Goal: Information Seeking & Learning: Learn about a topic

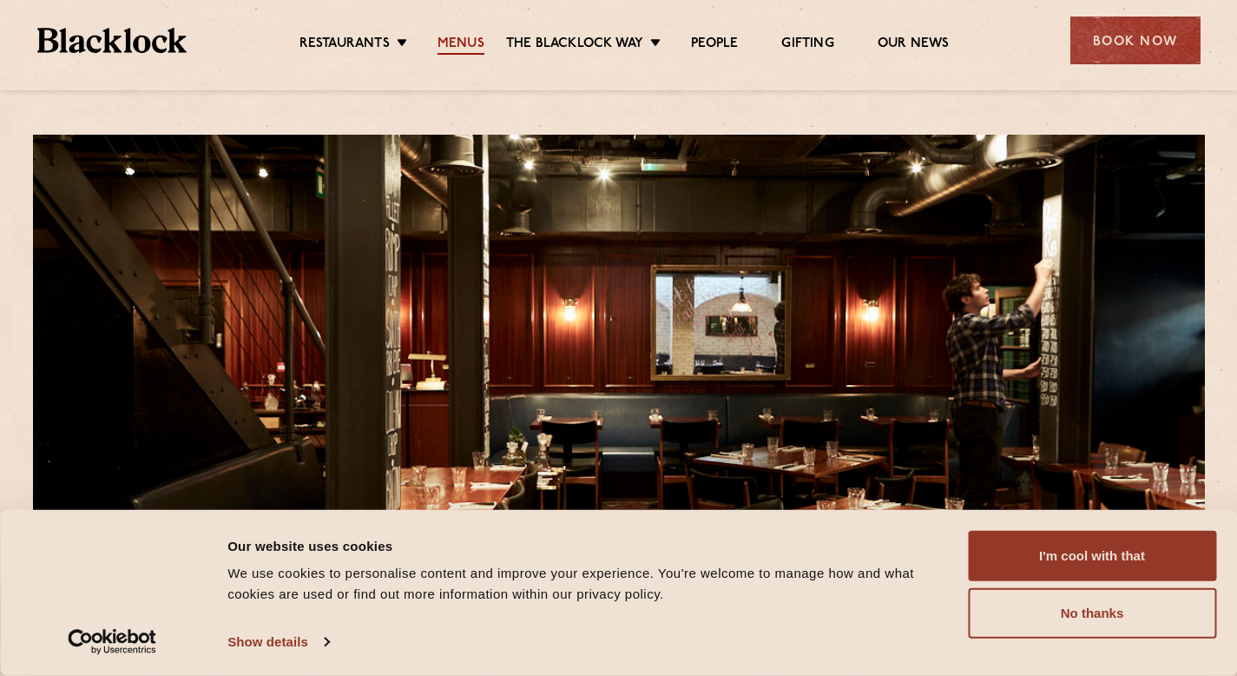
click at [459, 41] on link "Menus" at bounding box center [461, 45] width 47 height 19
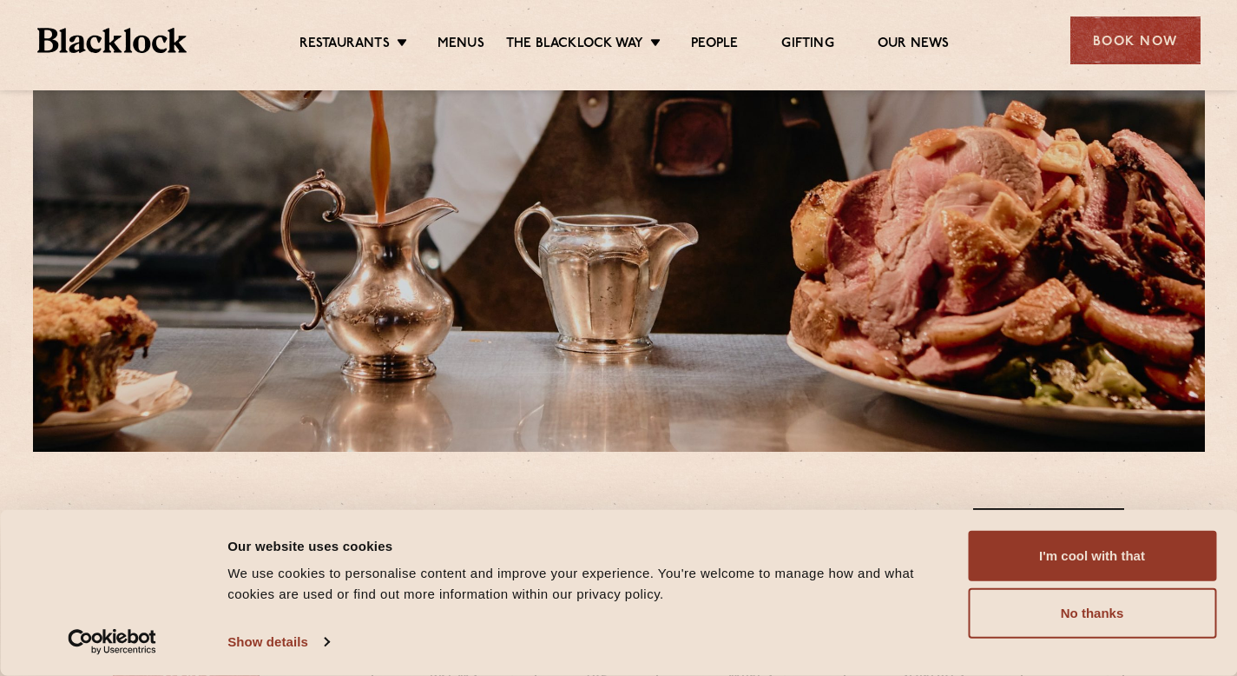
scroll to position [560, 0]
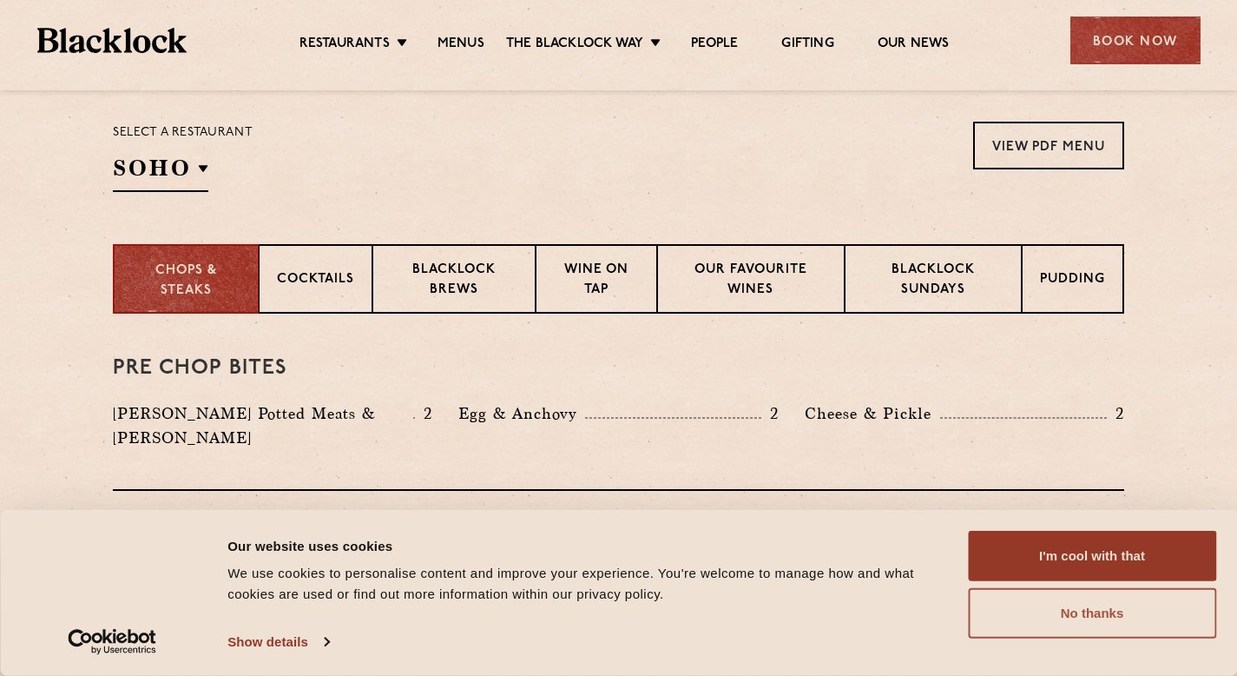
click at [1119, 621] on button "No thanks" at bounding box center [1092, 613] width 248 height 50
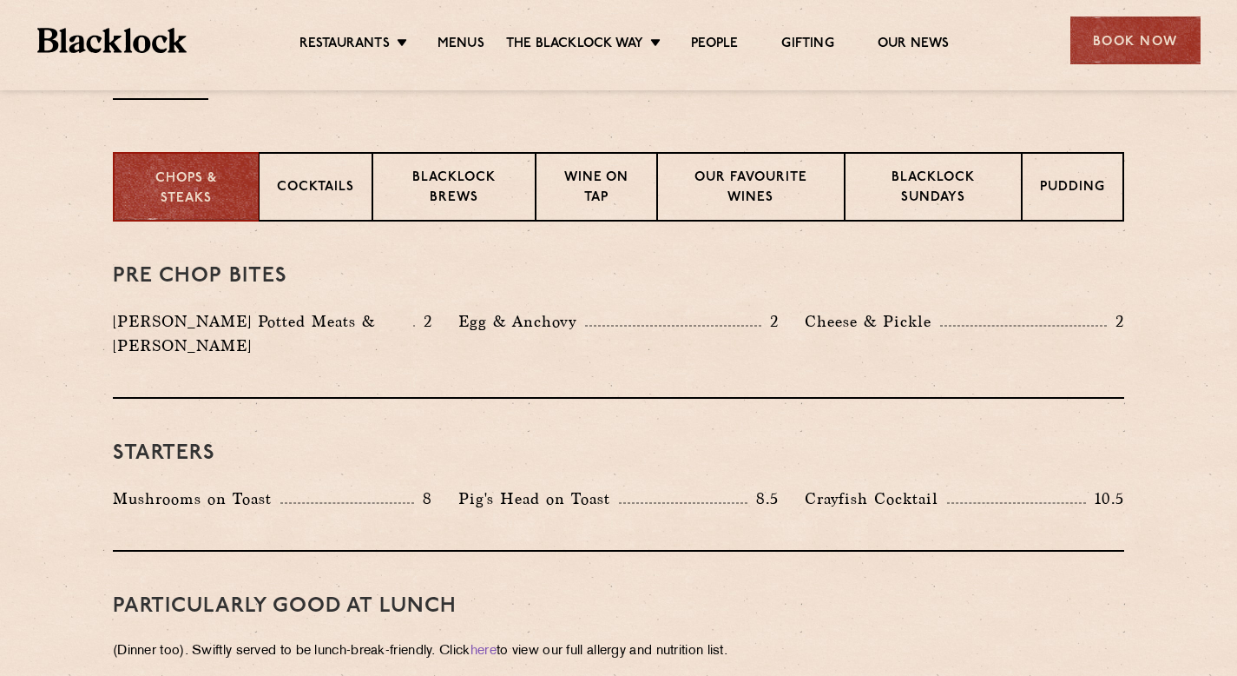
scroll to position [624, 0]
